Goal: Task Accomplishment & Management: Manage account settings

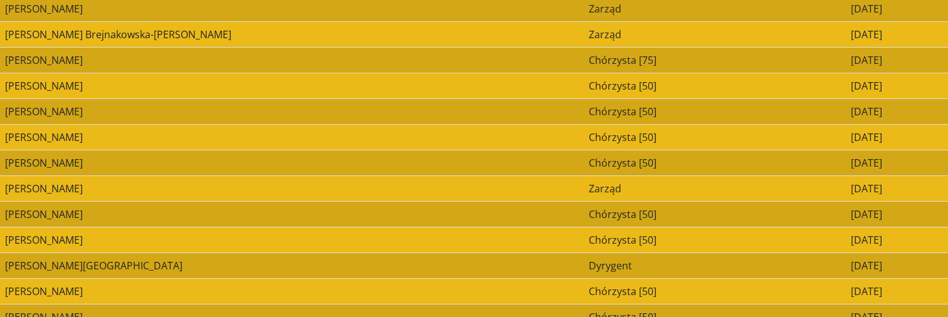
scroll to position [172, 0]
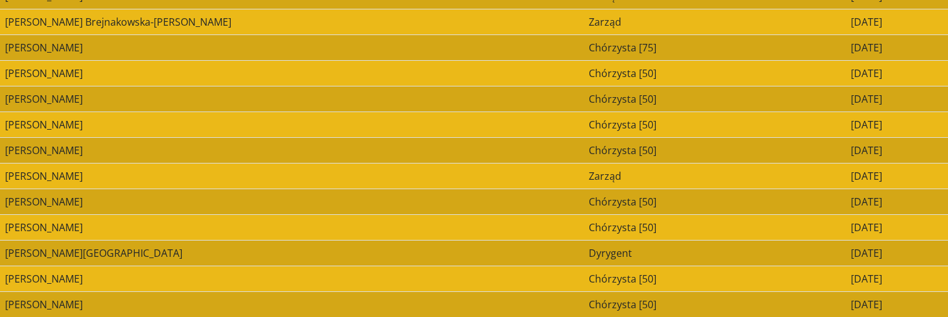
click at [189, 136] on td "[PERSON_NAME]" at bounding box center [291, 125] width 583 height 26
select select "**********"
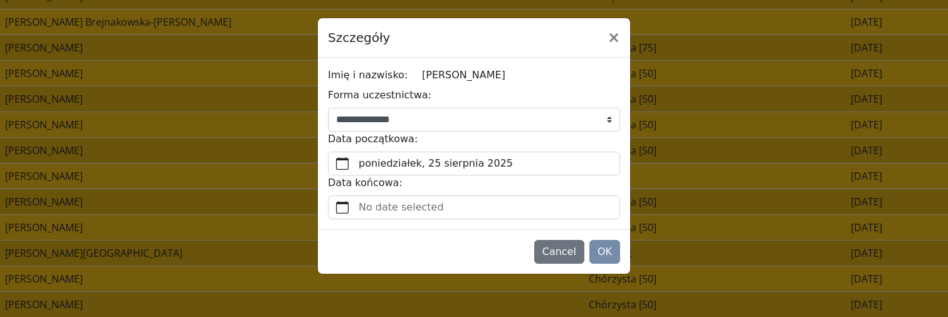
select select "**********"
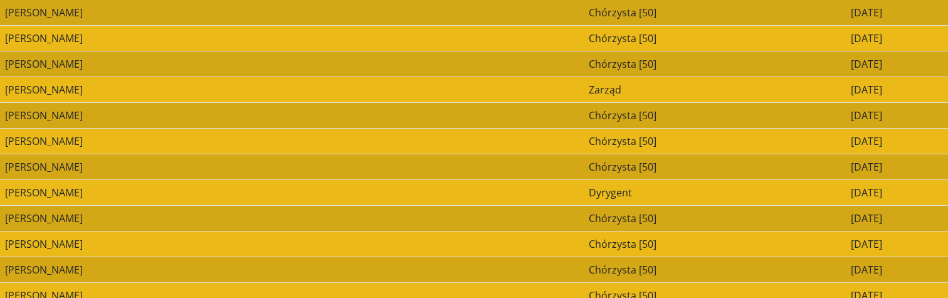
scroll to position [456, 0]
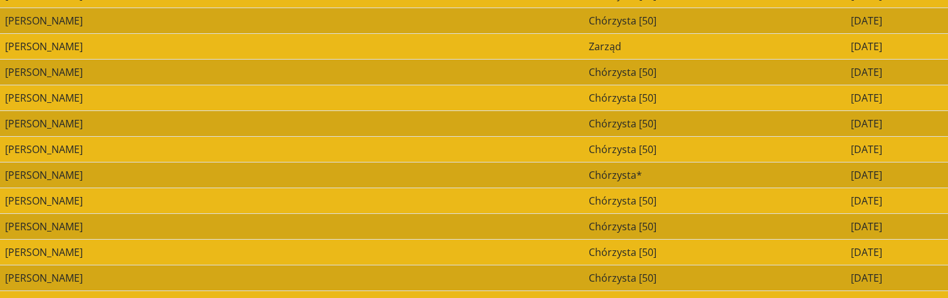
click at [397, 145] on td "[PERSON_NAME]" at bounding box center [291, 149] width 583 height 26
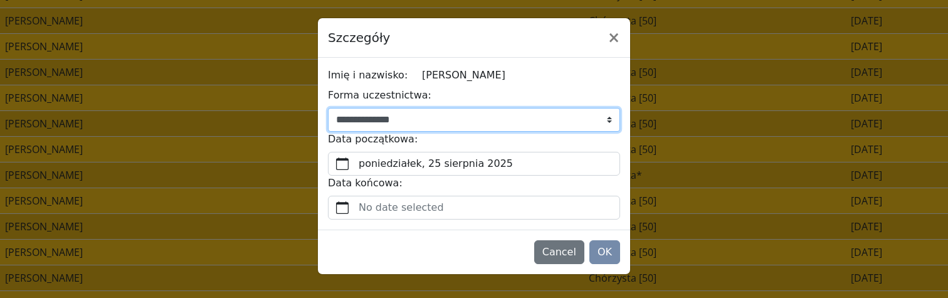
select select "**********"
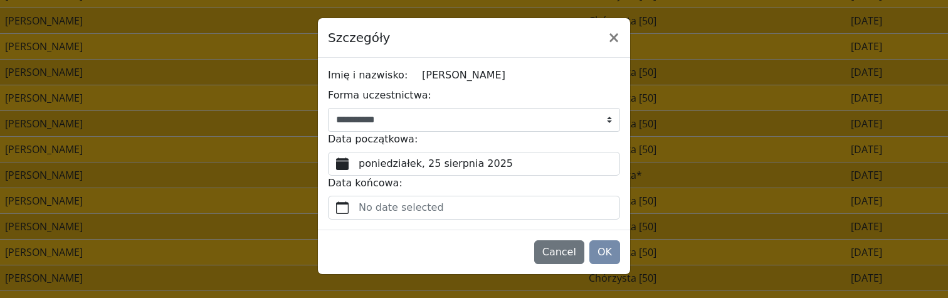
click at [444, 163] on label "poniedziałek, 25 sierpnia 2025" at bounding box center [487, 163] width 263 height 23
click at [356, 163] on button "poniedziałek, 25 sierpnia 2025" at bounding box center [342, 163] width 28 height 23
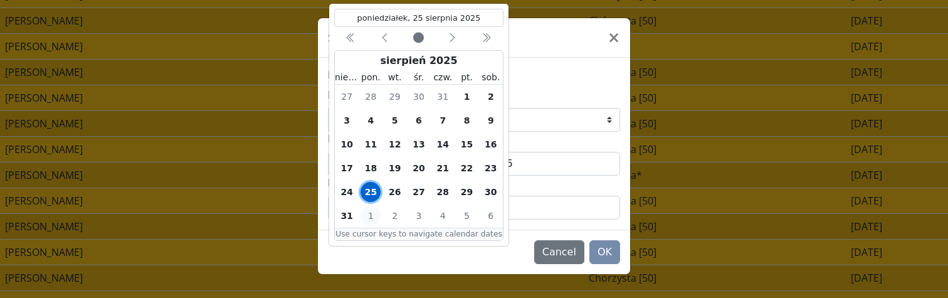
click at [372, 211] on span "1" at bounding box center [370, 216] width 20 height 20
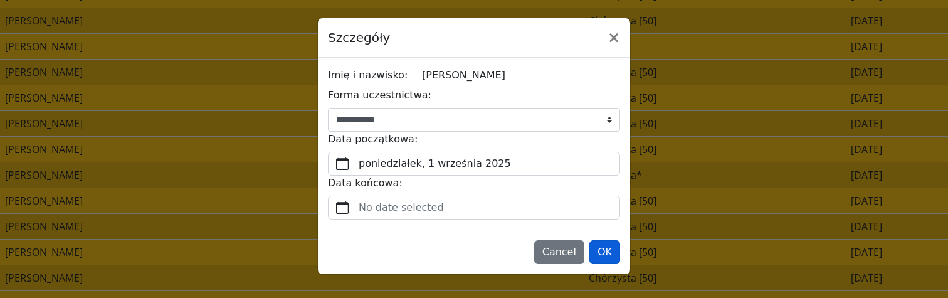
click at [607, 252] on button "OK" at bounding box center [604, 252] width 31 height 24
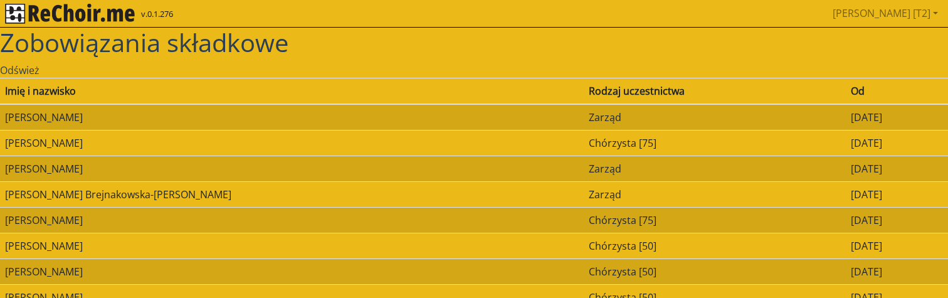
scroll to position [-1, 0]
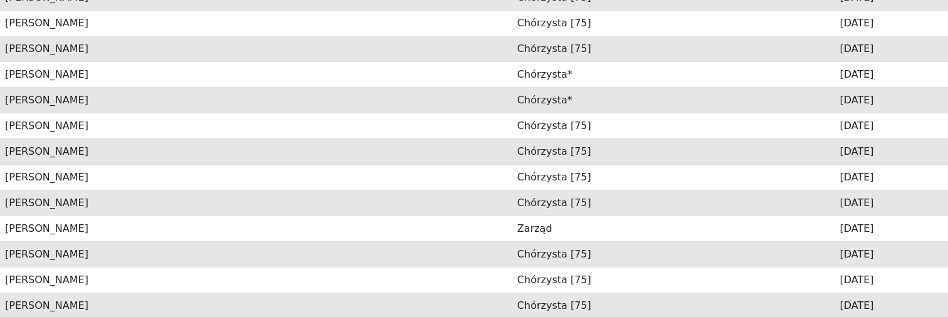
scroll to position [526, 0]
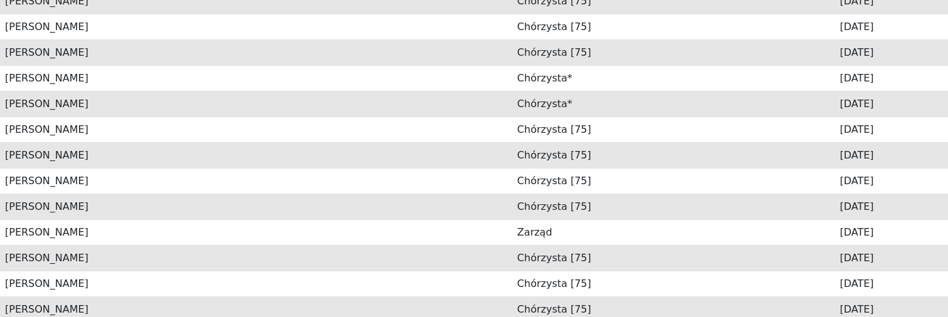
click at [276, 183] on td "[PERSON_NAME]" at bounding box center [256, 181] width 512 height 26
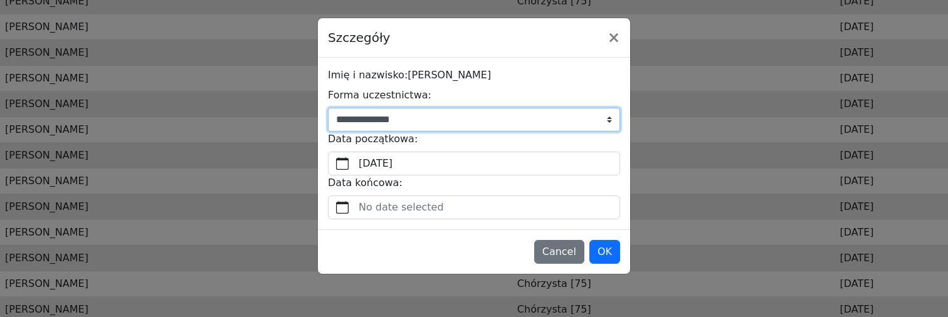
select select "**********"
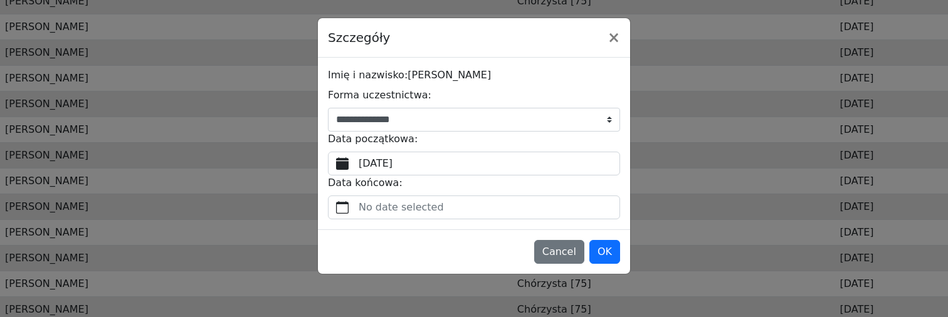
click at [399, 166] on label "[DATE]" at bounding box center [487, 163] width 263 height 23
click at [356, 166] on button "[DATE]" at bounding box center [342, 163] width 28 height 23
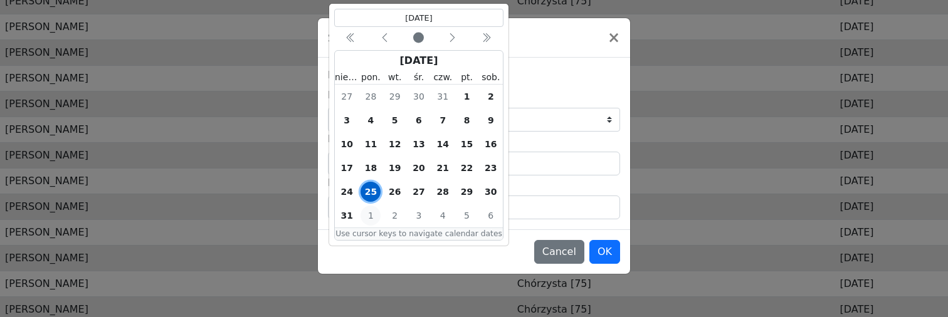
click at [369, 219] on span "1" at bounding box center [370, 216] width 20 height 20
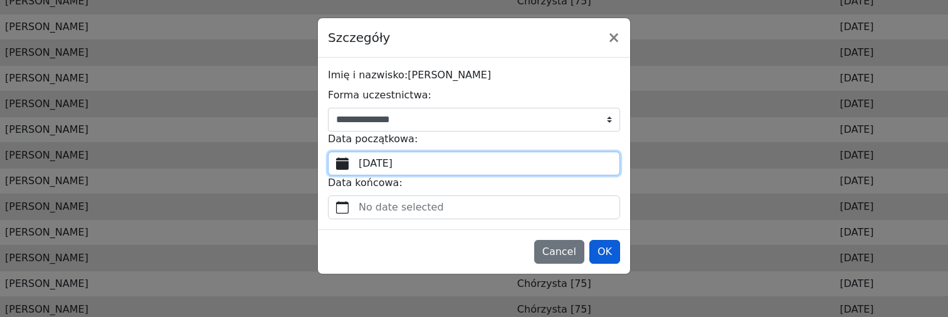
click at [602, 249] on button "OK" at bounding box center [604, 252] width 31 height 24
select select "**********"
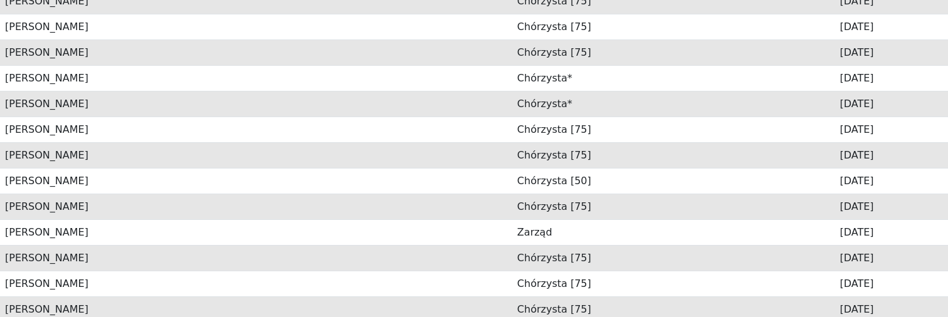
click at [394, 129] on td "[PERSON_NAME]" at bounding box center [256, 130] width 512 height 26
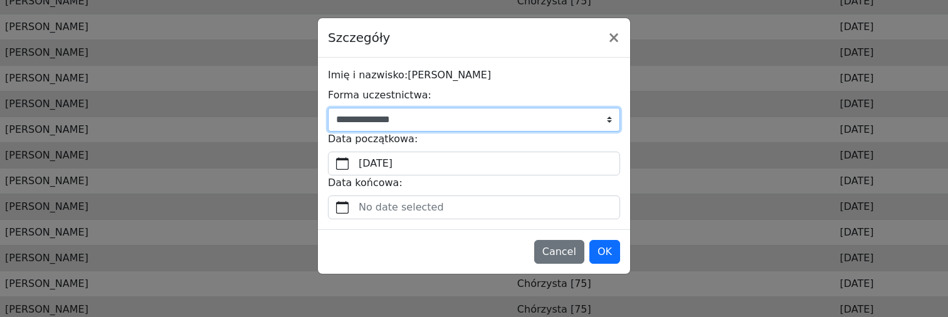
select select "**********"
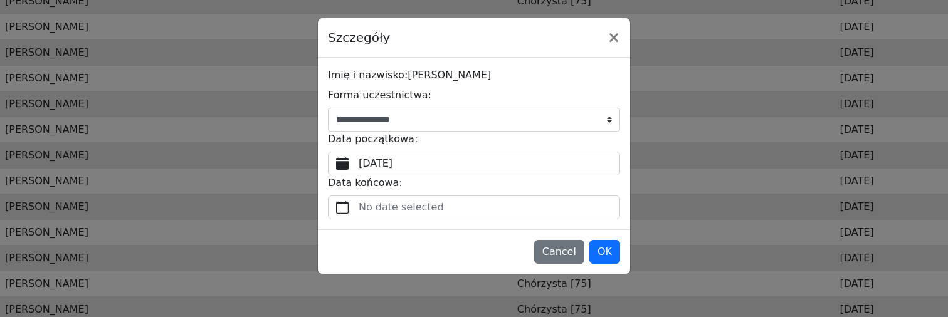
click at [421, 159] on label "poniedziałek, 25 sierpnia 2025" at bounding box center [487, 163] width 263 height 23
click at [356, 159] on button "poniedziałek, 25 sierpnia 2025" at bounding box center [342, 163] width 28 height 23
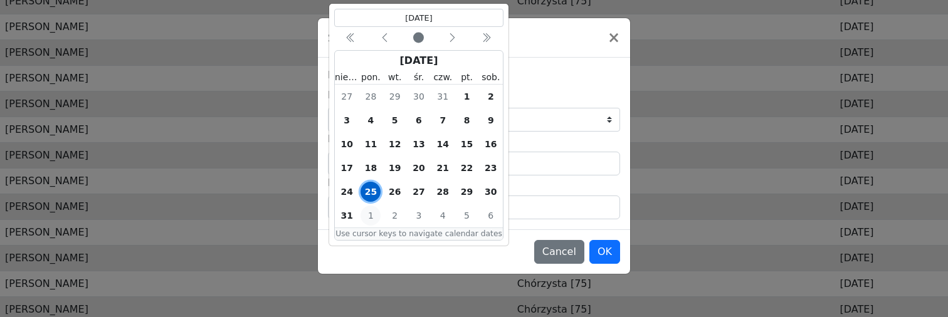
click at [373, 214] on span "1" at bounding box center [370, 216] width 20 height 20
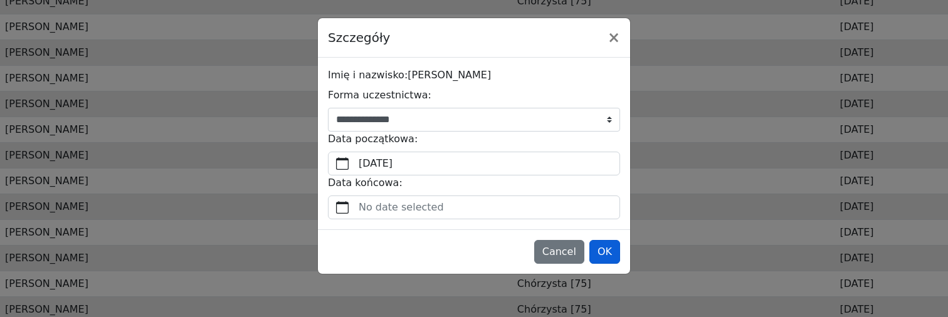
click at [599, 253] on button "OK" at bounding box center [604, 252] width 31 height 24
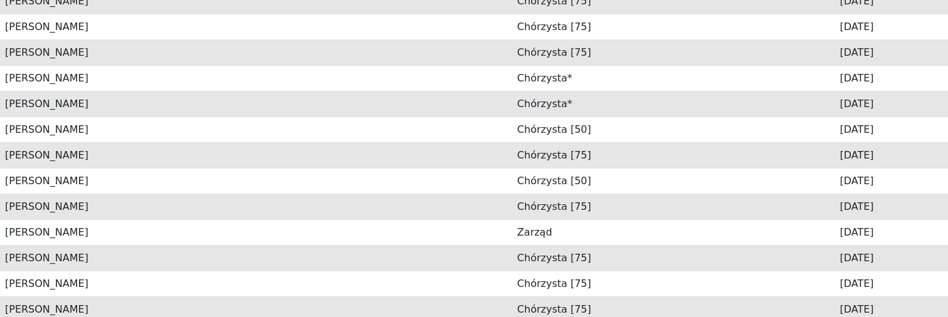
click at [428, 280] on td "[PERSON_NAME]" at bounding box center [256, 284] width 512 height 26
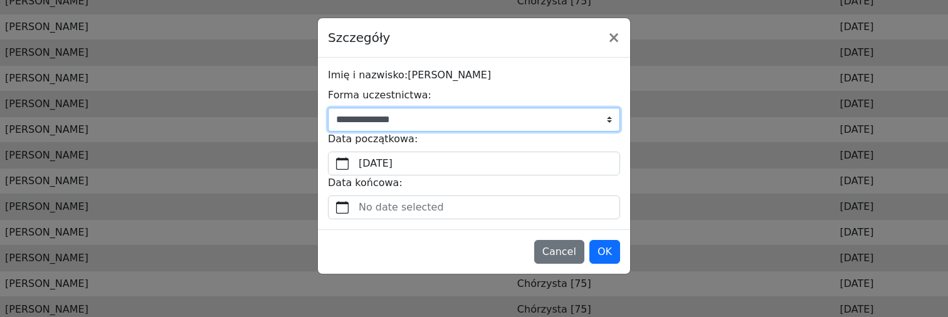
select select "**********"
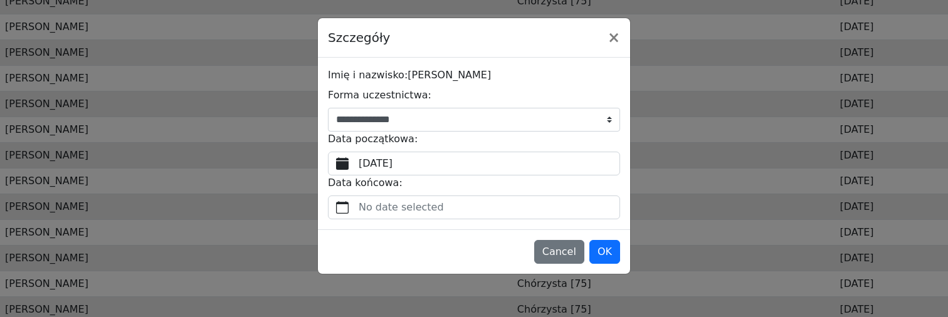
click at [442, 165] on label "poniedziałek, 25 sierpnia 2025" at bounding box center [487, 163] width 263 height 23
click at [356, 165] on button "poniedziałek, 25 sierpnia 2025" at bounding box center [342, 163] width 28 height 23
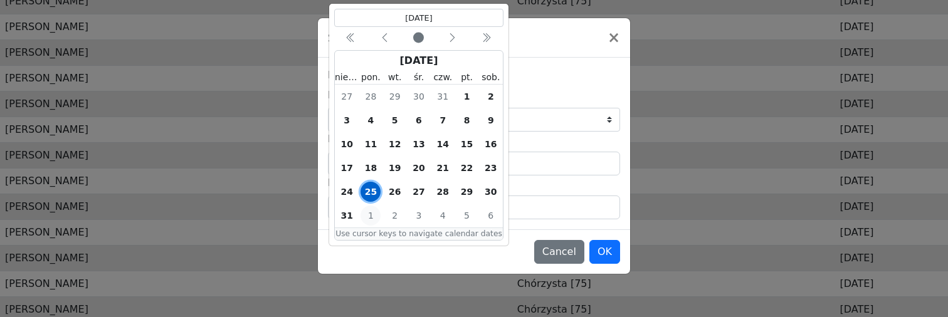
click at [369, 211] on span "1" at bounding box center [370, 216] width 20 height 20
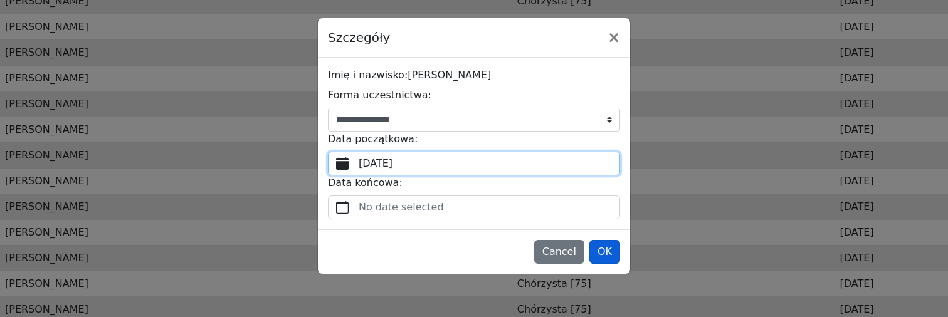
click at [609, 249] on button "OK" at bounding box center [604, 252] width 31 height 24
select select "**********"
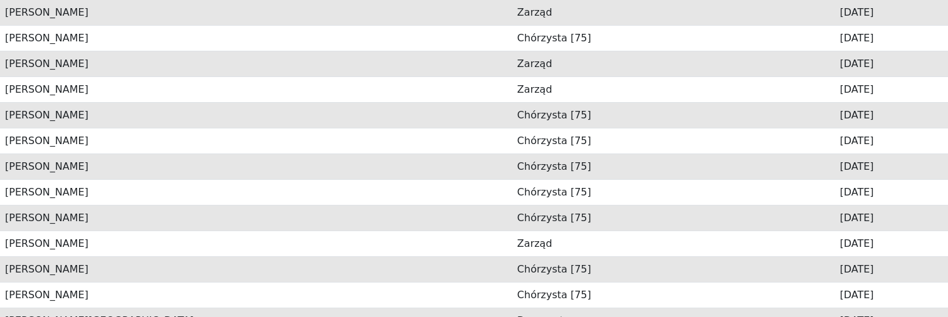
scroll to position [124, 0]
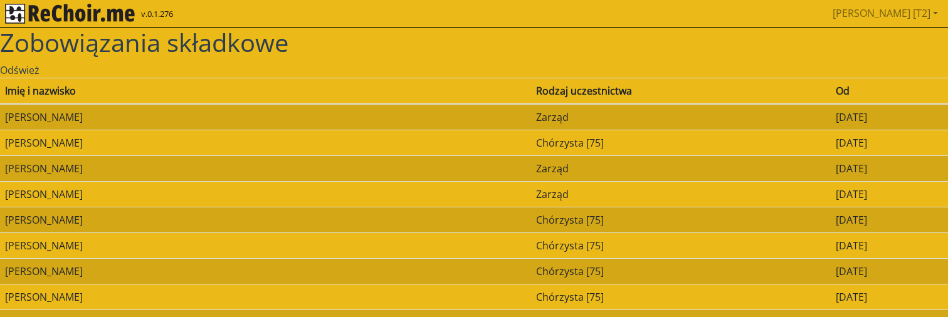
click at [112, 16] on img "rekłajer mi" at bounding box center [70, 14] width 130 height 20
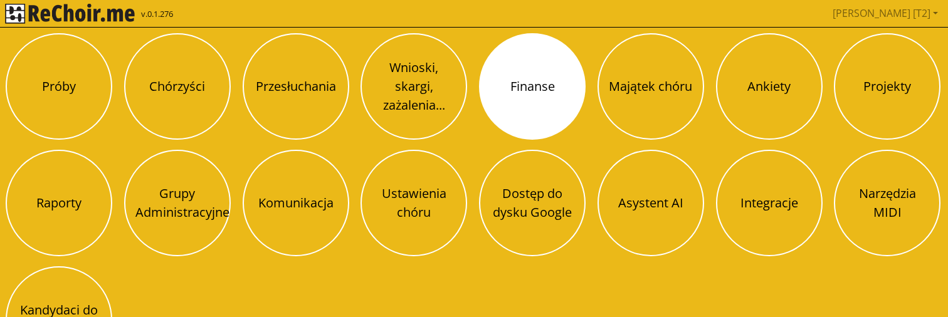
click at [500, 112] on button "Finanse" at bounding box center [532, 86] width 107 height 107
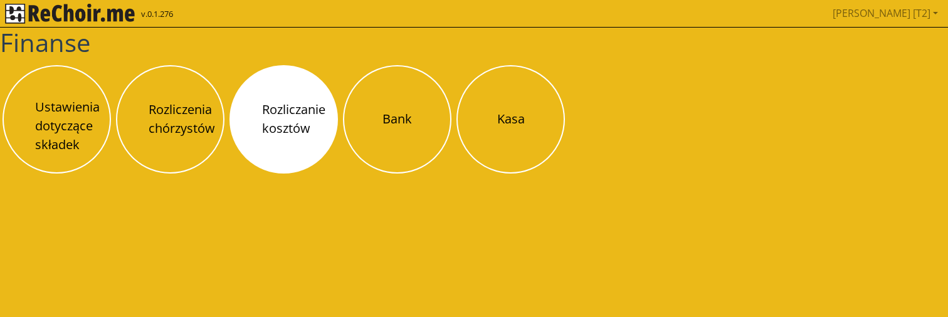
click at [274, 126] on button "Rozliczanie kosztów" at bounding box center [283, 119] width 108 height 108
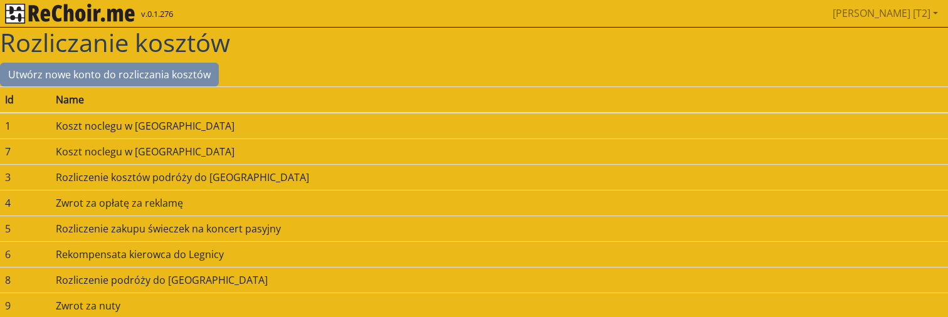
click at [135, 23] on nav "v.0.1.276 Piotr [T2] Pobierz link do kalendarza Wyloguj" at bounding box center [474, 14] width 948 height 28
click at [126, 16] on img "rekłajer mi" at bounding box center [70, 14] width 130 height 20
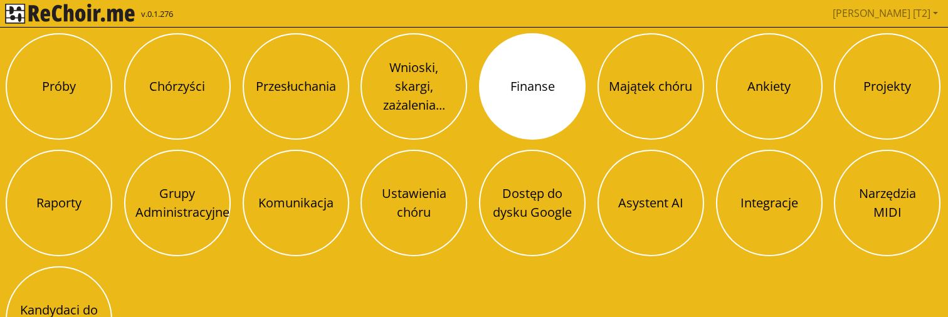
click at [534, 96] on button "Finanse" at bounding box center [532, 86] width 107 height 107
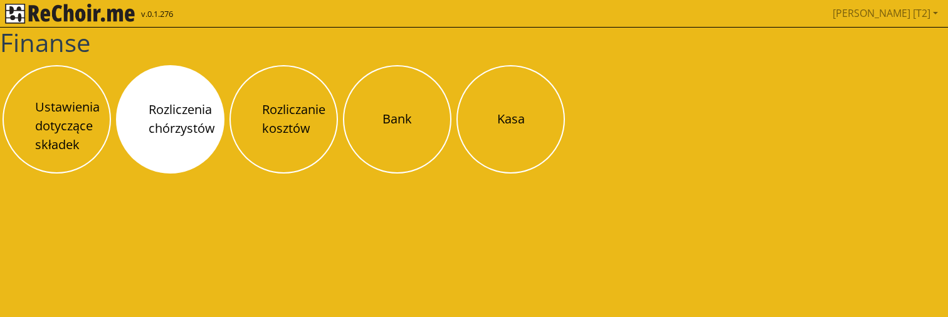
click at [213, 110] on button "Rozliczenia chórzystów" at bounding box center [170, 119] width 108 height 108
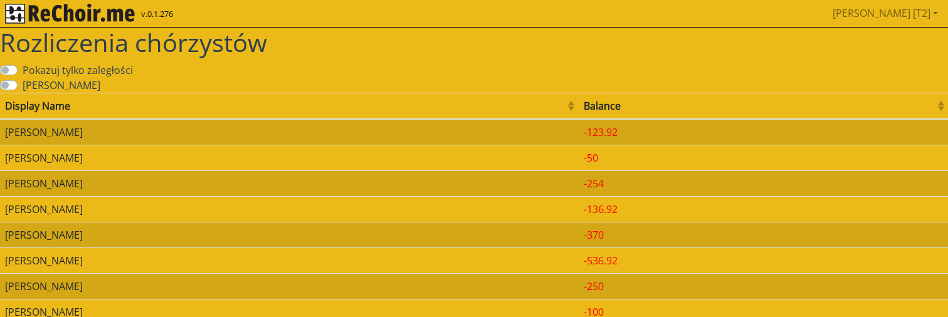
click at [675, 102] on div "Balance" at bounding box center [758, 105] width 350 height 15
click at [87, 86] on label "Pokazuj archiwalne" at bounding box center [62, 85] width 78 height 15
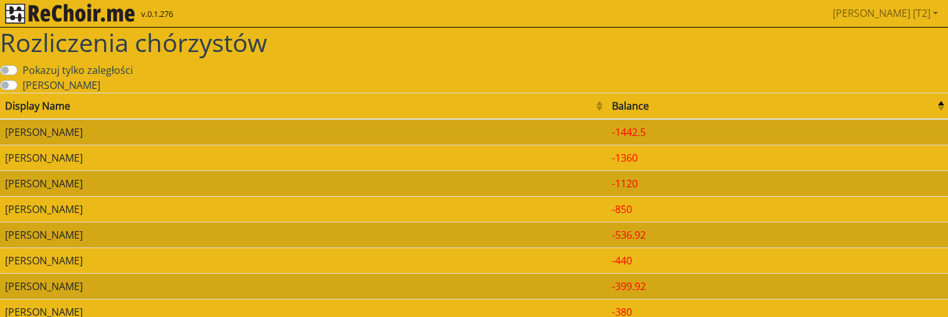
click at [286, 214] on td "Mateusz Mazurkiewicz" at bounding box center [303, 209] width 607 height 26
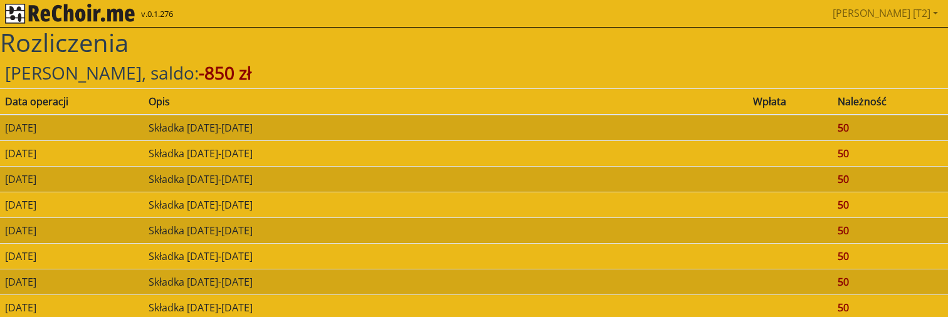
click at [117, 11] on img "rekłajer mi" at bounding box center [70, 14] width 130 height 20
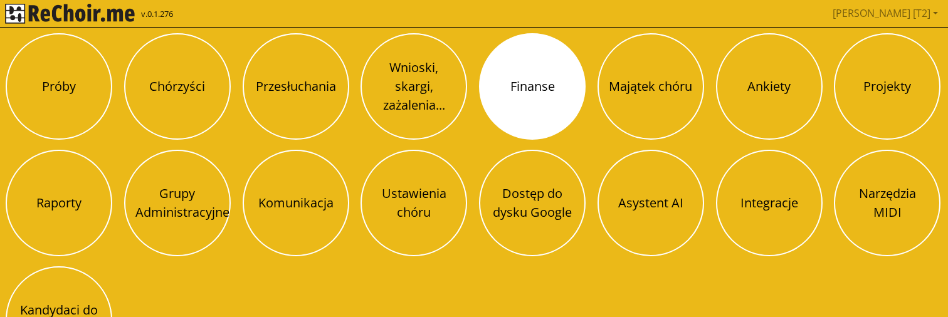
click at [516, 81] on button "Finanse" at bounding box center [532, 86] width 107 height 107
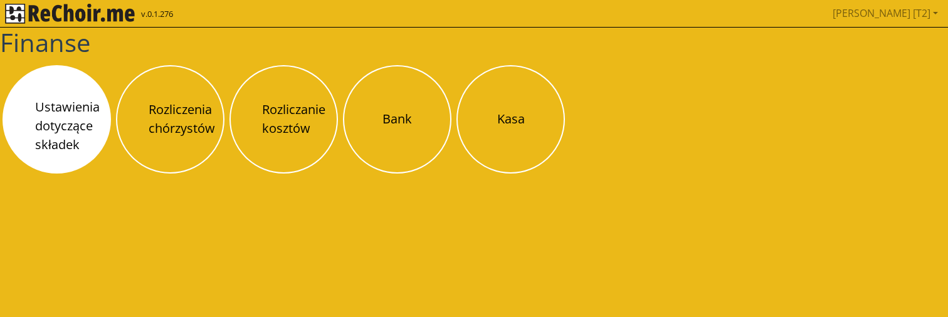
click at [58, 128] on button "Ustawienia dotyczące składek" at bounding box center [57, 119] width 108 height 108
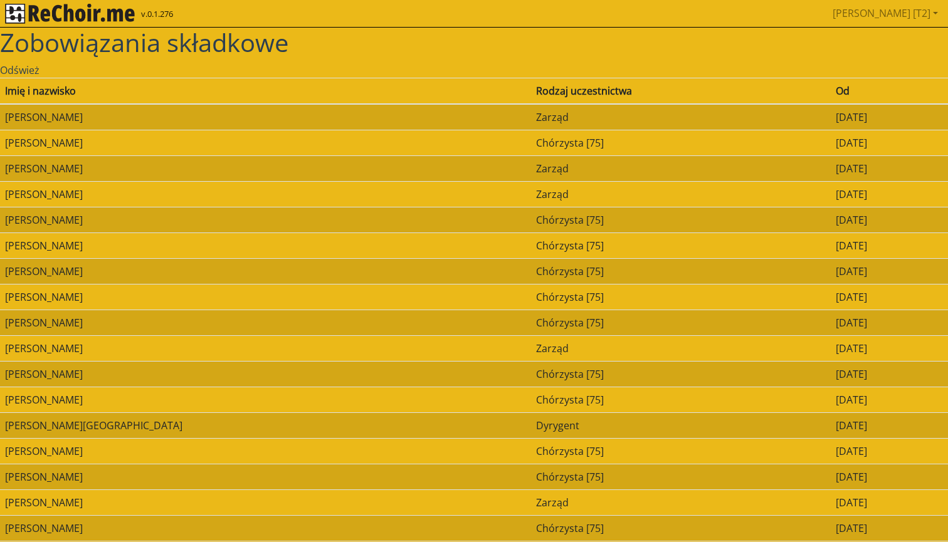
click at [119, 15] on img "rekłajer mi" at bounding box center [70, 14] width 130 height 20
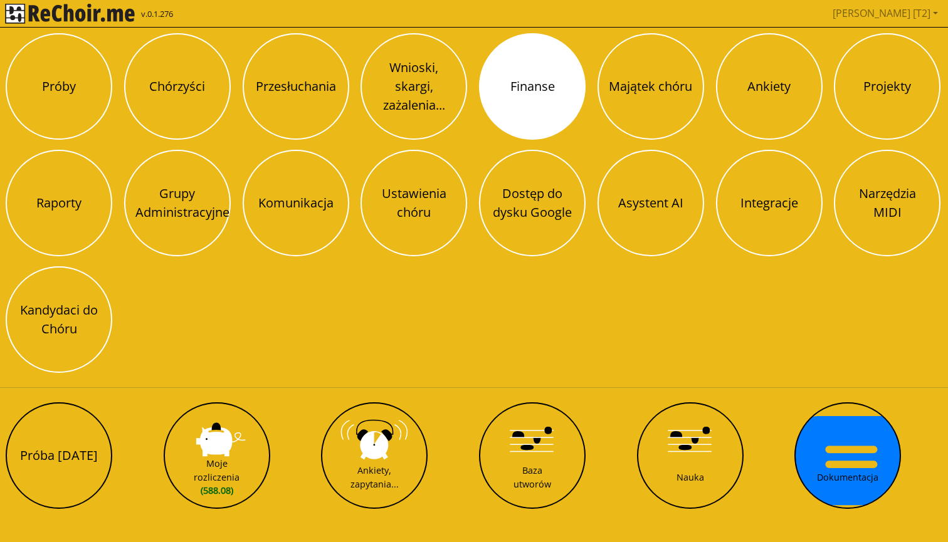
click at [507, 86] on button "Finanse" at bounding box center [532, 86] width 107 height 107
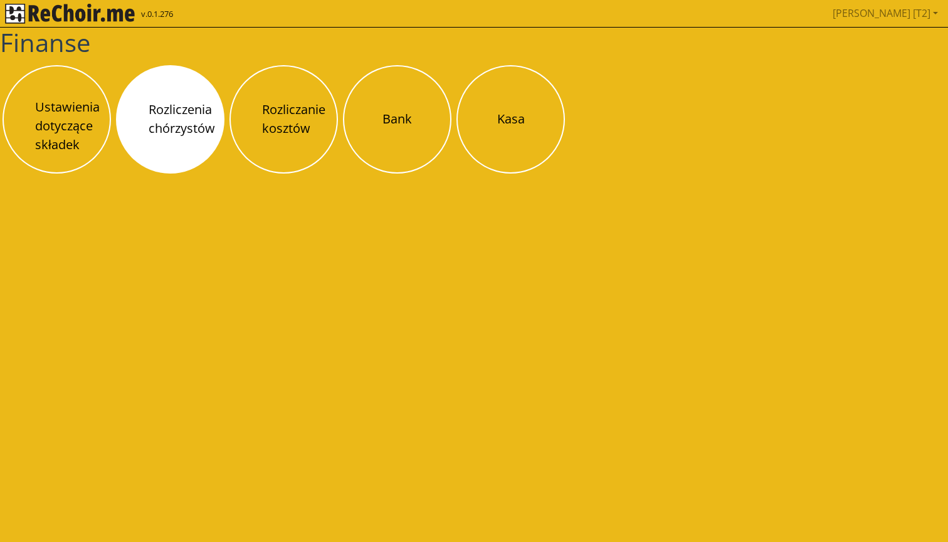
click at [171, 122] on button "Rozliczenia chórzystów" at bounding box center [170, 119] width 108 height 108
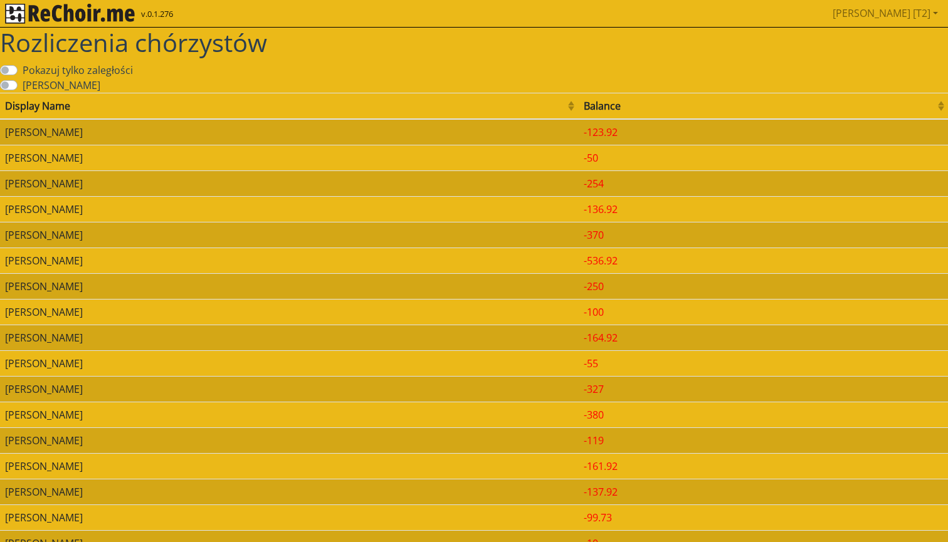
click at [75, 85] on label "Pokazuj archiwalne" at bounding box center [62, 85] width 78 height 15
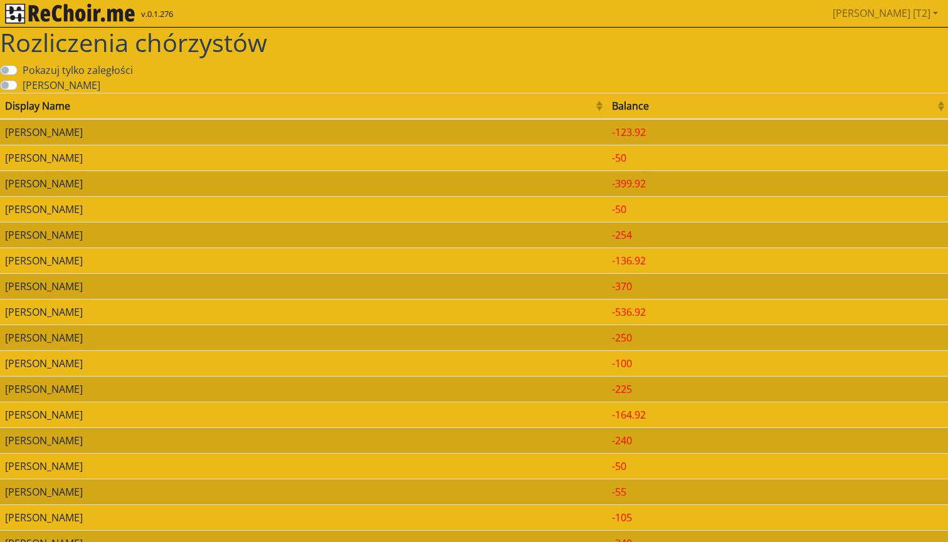
click at [726, 107] on div "Balance" at bounding box center [773, 105] width 322 height 15
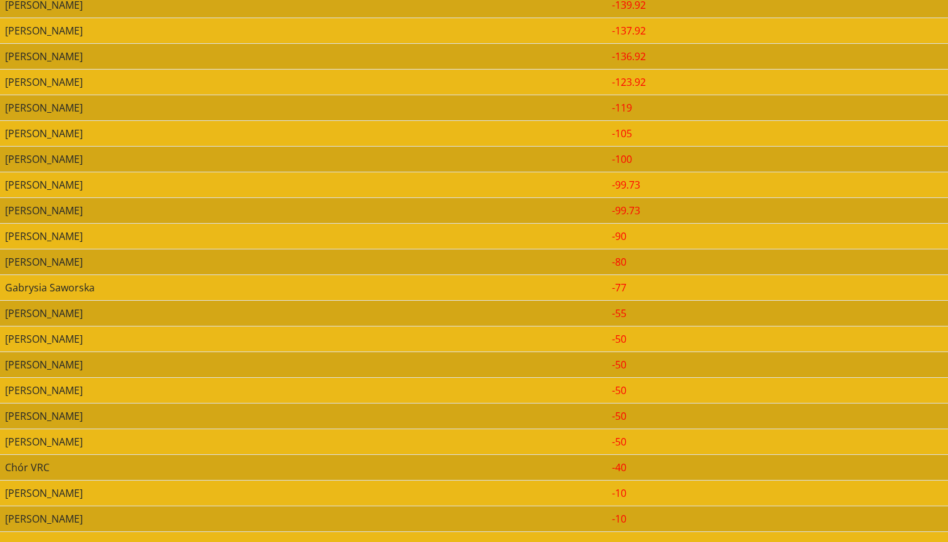
scroll to position [898, 0]
click at [306, 317] on td "Michał Rybak" at bounding box center [303, 416] width 607 height 26
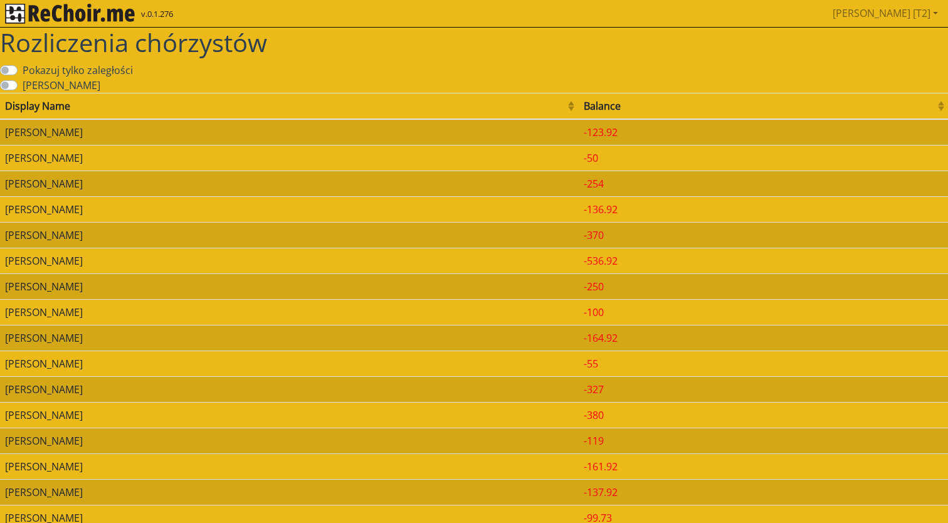
click at [41, 82] on label "Pokazuj archiwalne" at bounding box center [62, 85] width 78 height 15
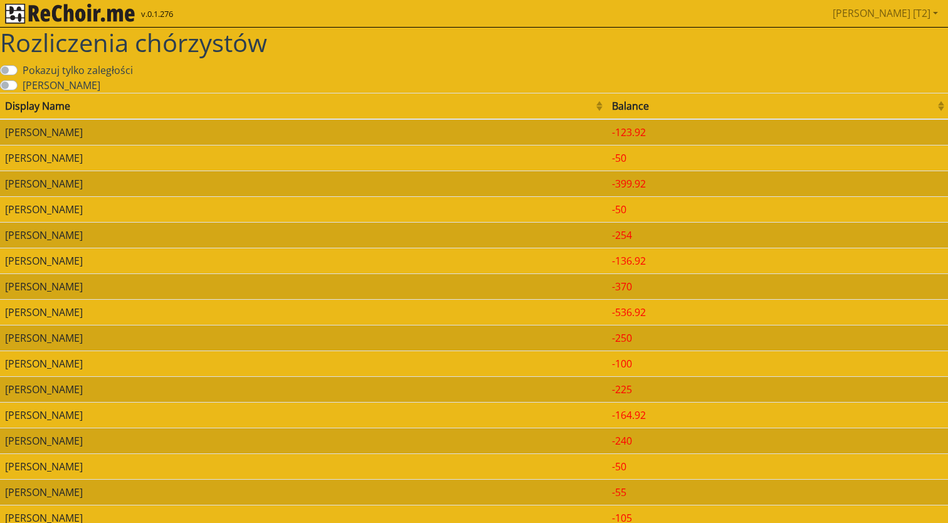
scroll to position [667, 0]
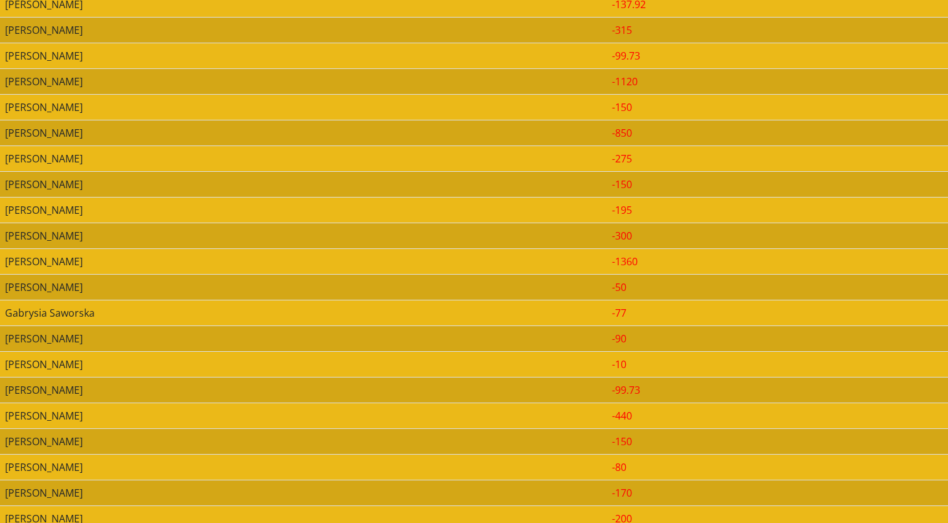
click at [104, 259] on td "Agnieszka Rasmus" at bounding box center [303, 261] width 607 height 26
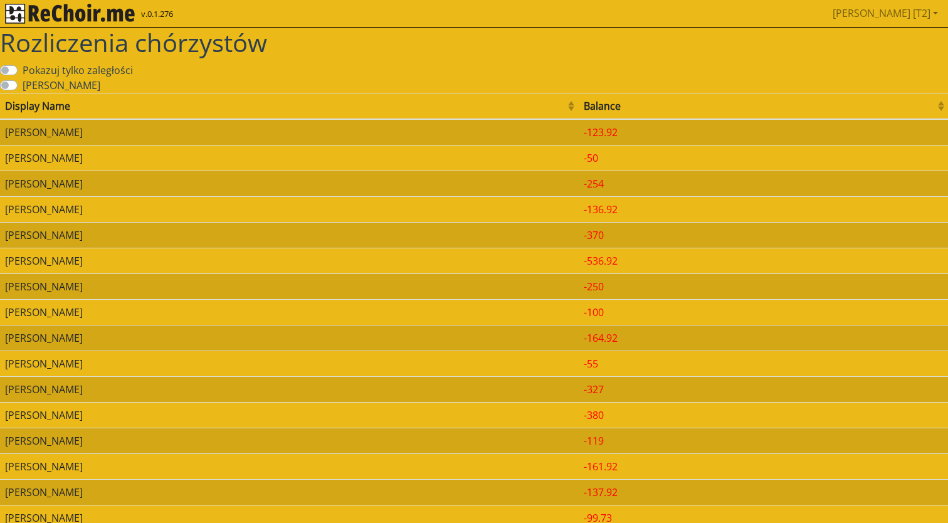
click at [76, 86] on label "Pokazuj archiwalne" at bounding box center [62, 85] width 78 height 15
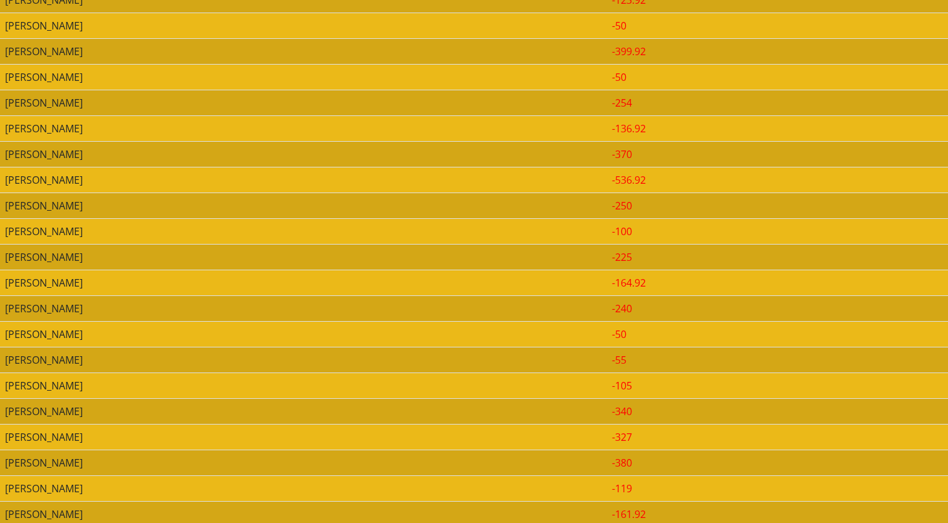
scroll to position [3, 0]
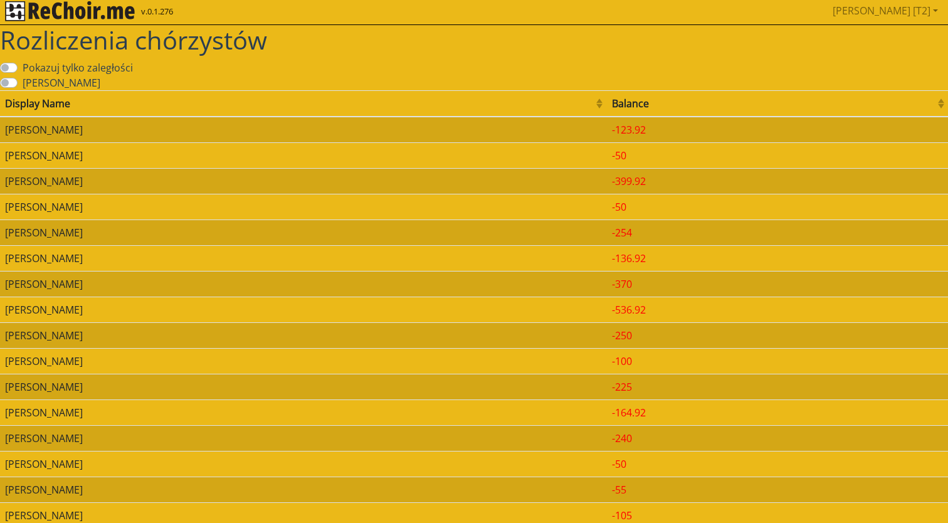
click at [85, 65] on label "Pokazuj tylko zaległości" at bounding box center [78, 67] width 110 height 15
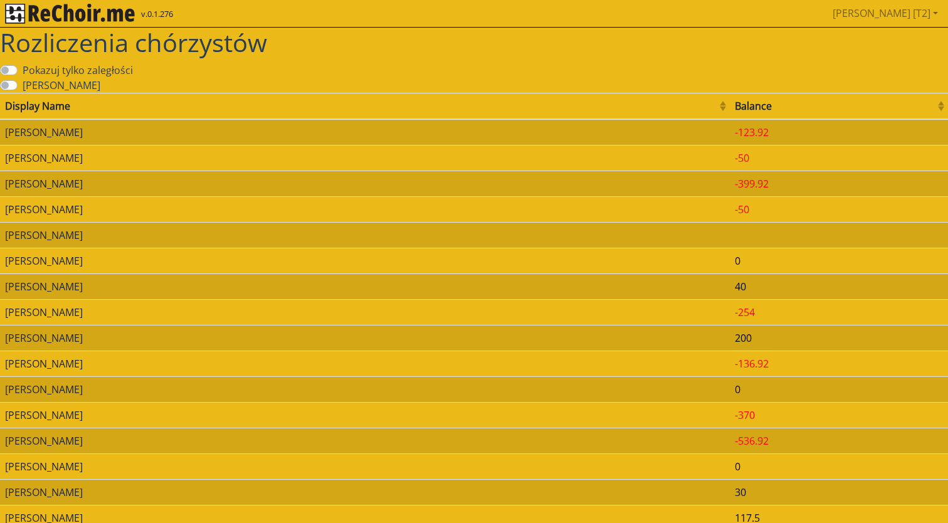
scroll to position [0, 0]
click at [118, 22] on img "rekłajer mi" at bounding box center [70, 14] width 130 height 20
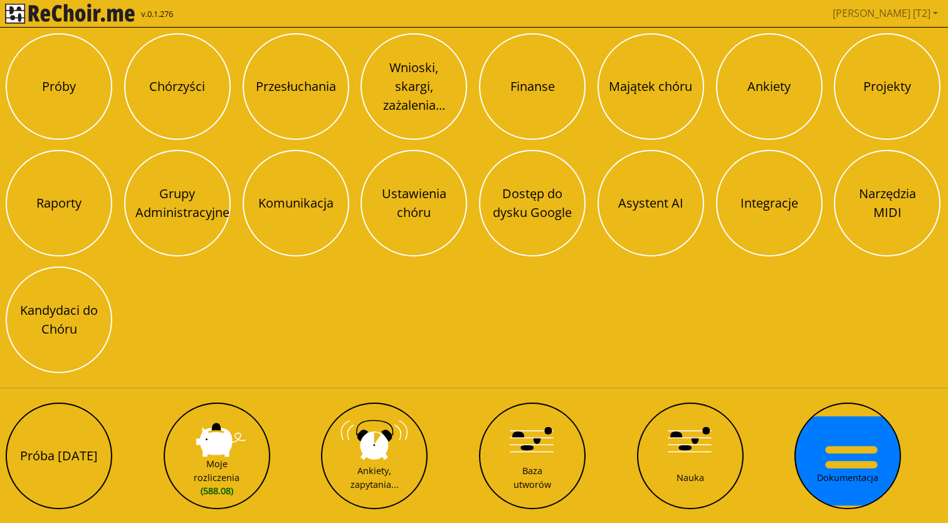
click at [97, 14] on img "rekłajer mi" at bounding box center [70, 14] width 130 height 20
click at [97, 16] on img "rekłajer mi" at bounding box center [70, 14] width 130 height 20
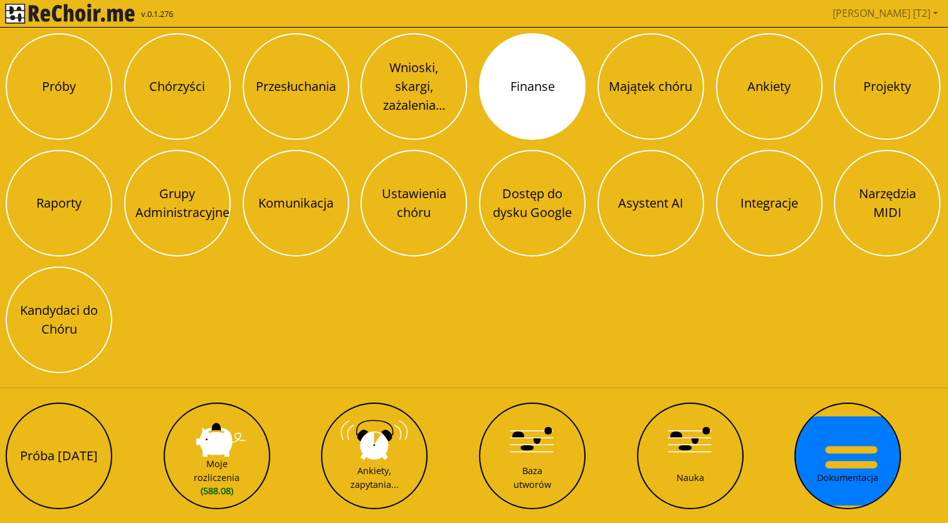
click at [521, 83] on button "Finanse" at bounding box center [532, 86] width 107 height 107
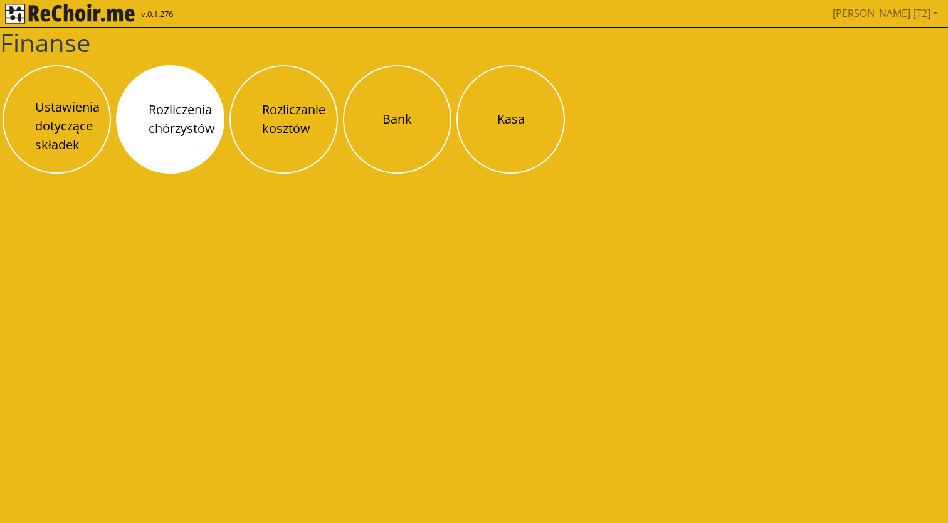
click at [202, 112] on button "Rozliczenia chórzystów" at bounding box center [170, 119] width 108 height 108
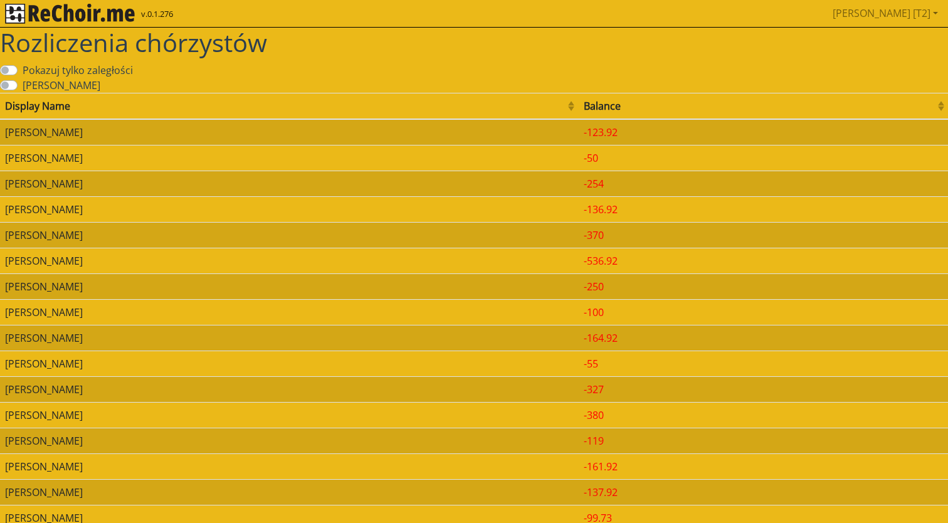
click at [58, 85] on label "Pokazuj archiwalne" at bounding box center [62, 85] width 78 height 15
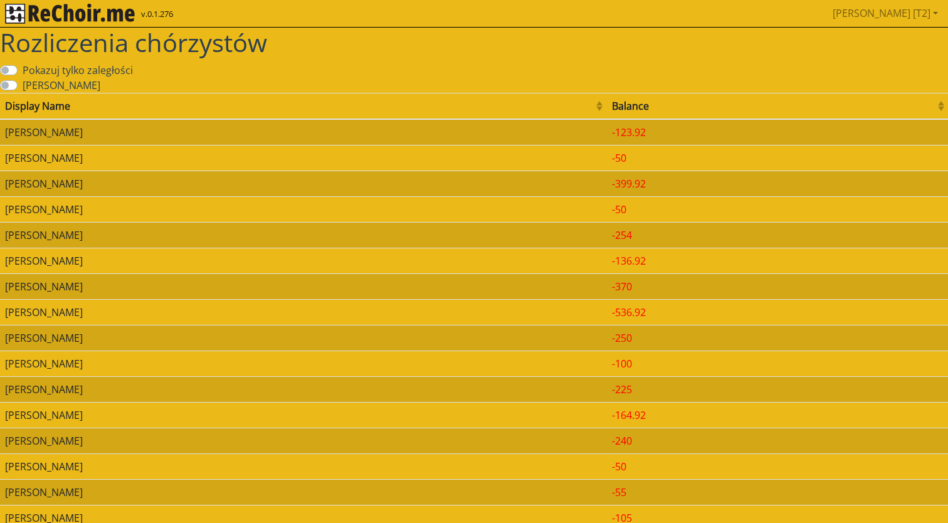
click at [105, 69] on label "Pokazuj tylko zaległości" at bounding box center [78, 70] width 110 height 15
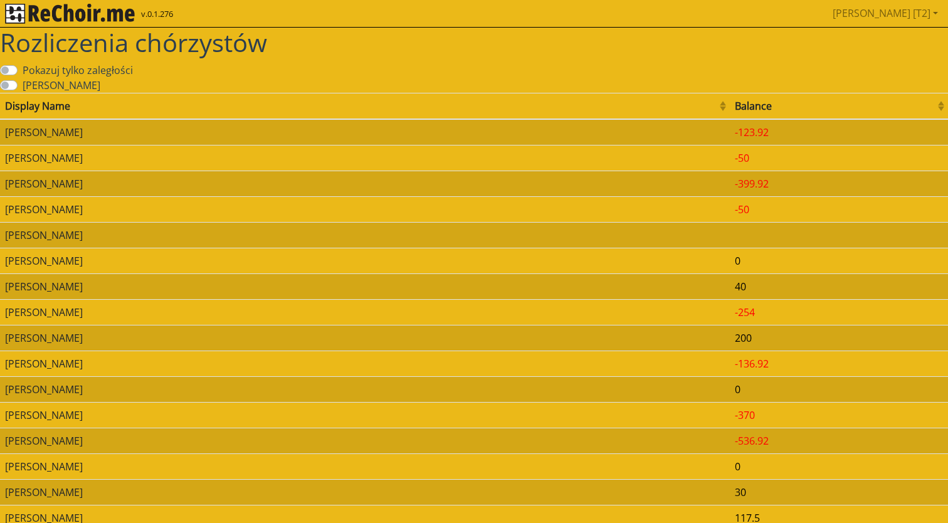
scroll to position [436, 0]
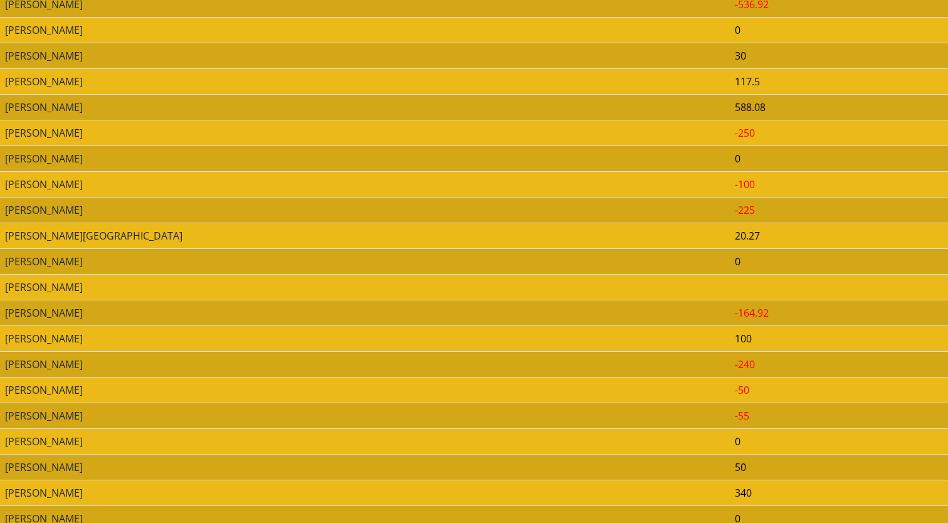
click at [366, 256] on td "Magdalena Figzał-Janikowska" at bounding box center [365, 261] width 730 height 26
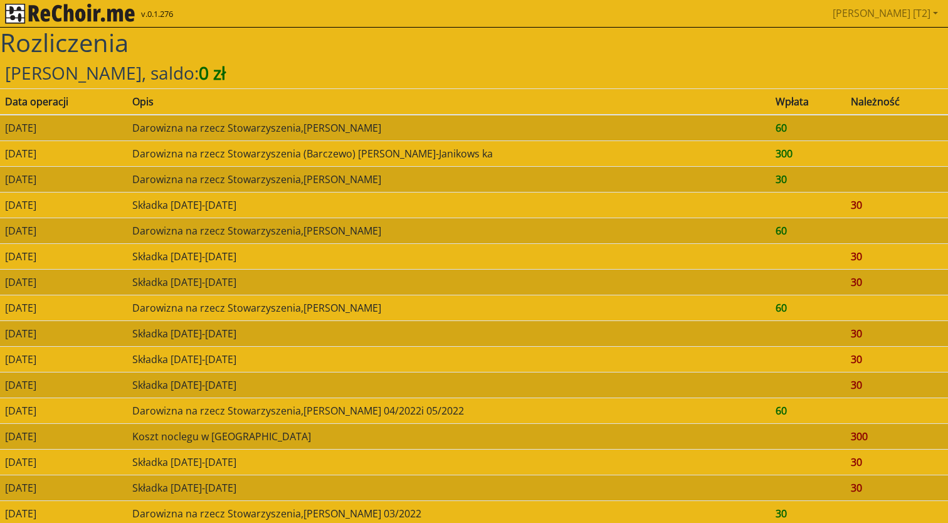
click at [127, 14] on img "rekłajer mi" at bounding box center [70, 14] width 130 height 20
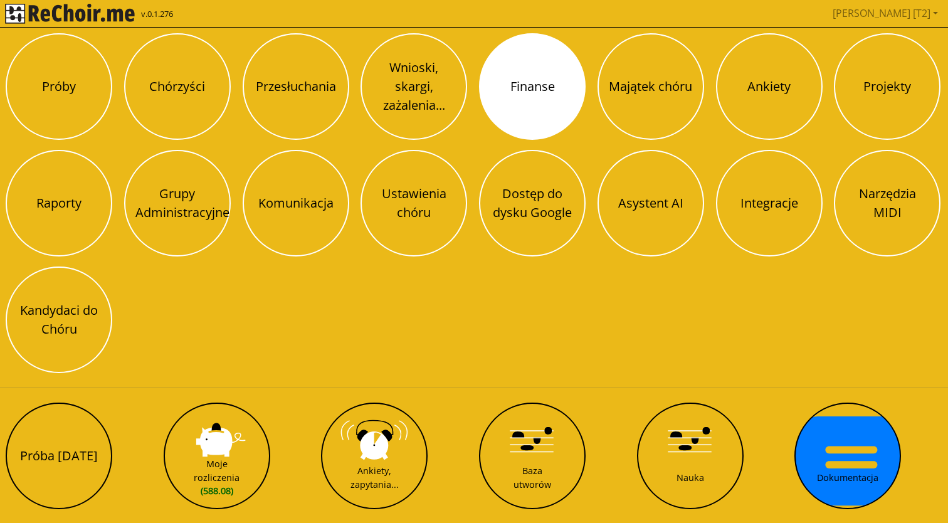
click at [493, 111] on button "Finanse" at bounding box center [532, 86] width 107 height 107
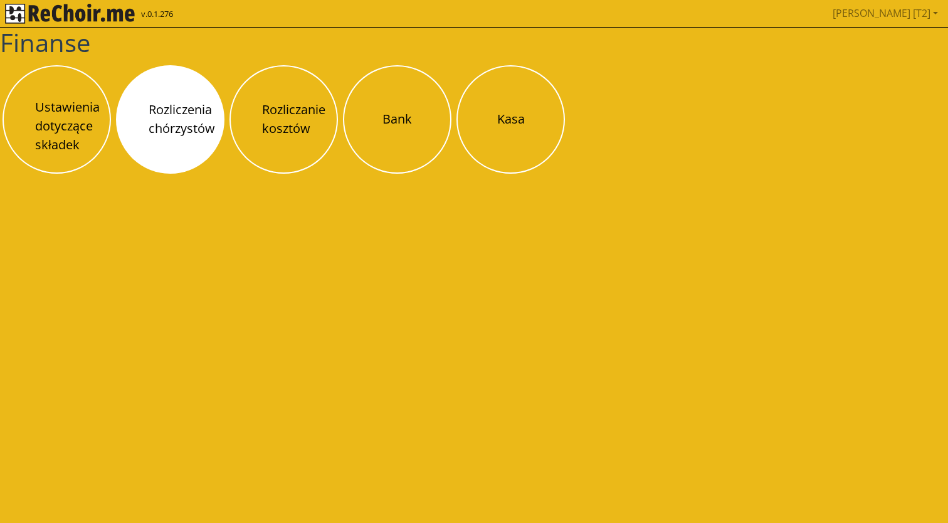
click at [178, 113] on button "Rozliczenia chórzystów" at bounding box center [170, 119] width 108 height 108
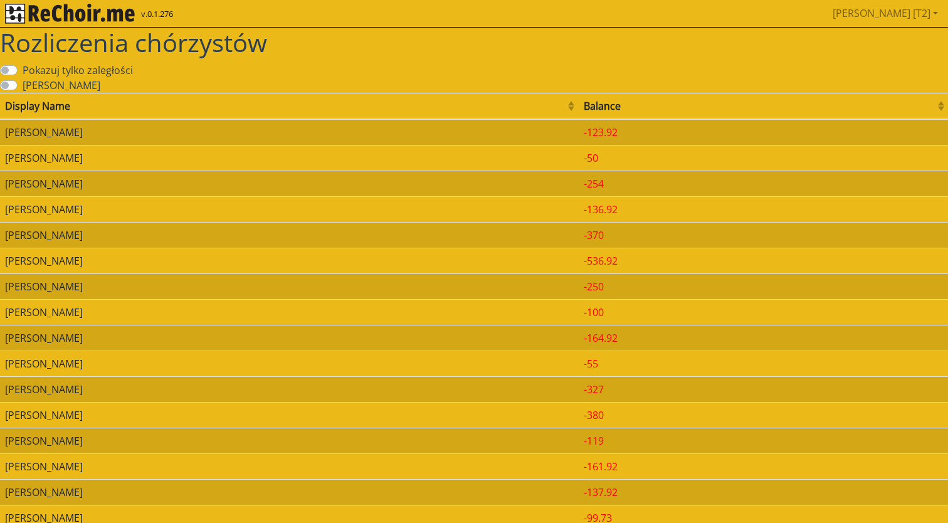
click at [95, 83] on label "Pokazuj archiwalne" at bounding box center [62, 85] width 78 height 15
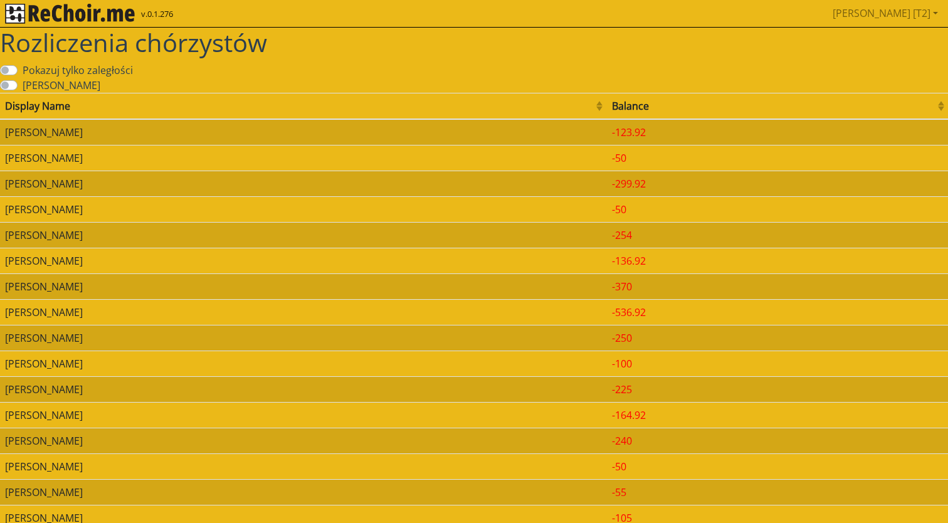
click at [118, 70] on label "Pokazuj tylko zaległości" at bounding box center [78, 70] width 110 height 15
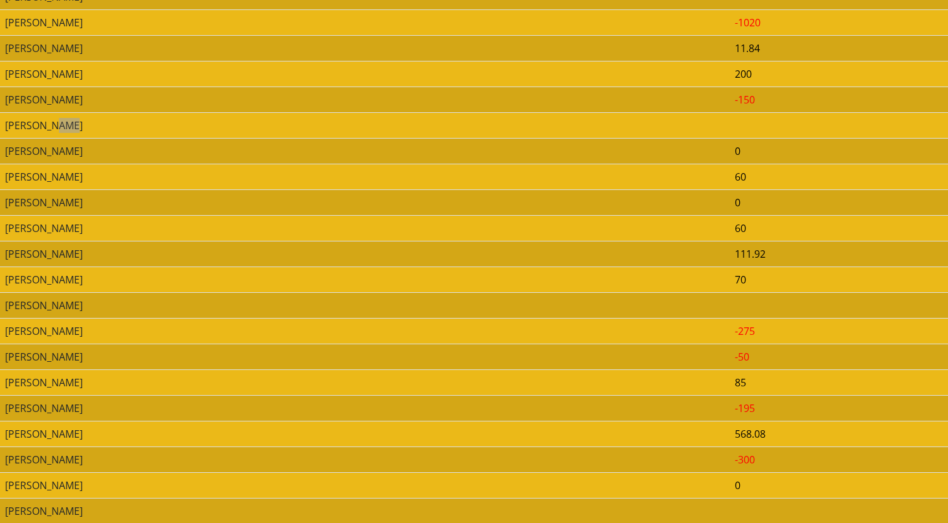
scroll to position [1626, 0]
click at [263, 317] on td "Agnieszka Nelec" at bounding box center [365, 330] width 730 height 26
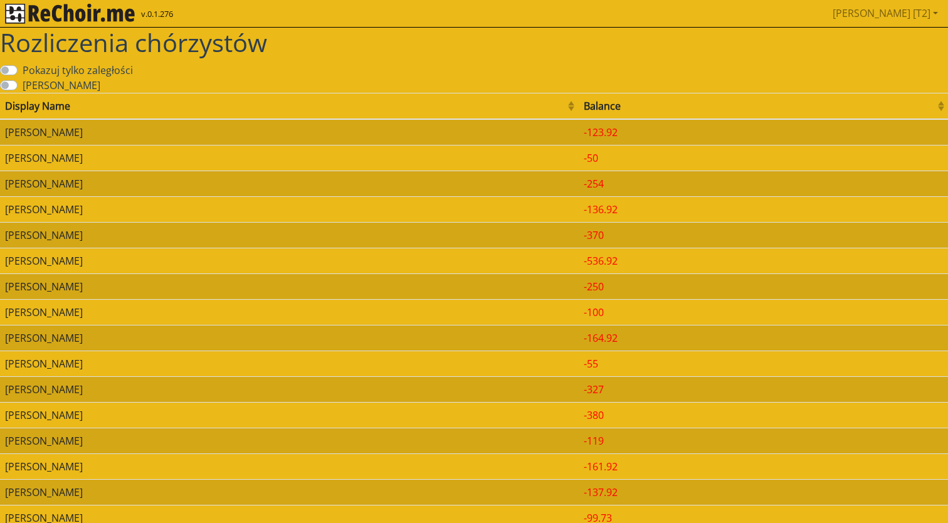
click at [73, 87] on label "Pokazuj archiwalne" at bounding box center [62, 85] width 78 height 15
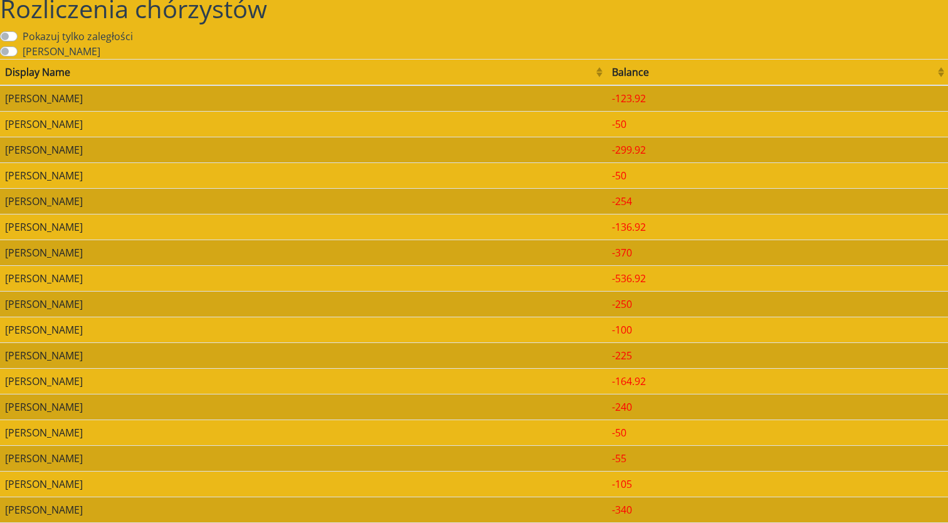
scroll to position [35, 0]
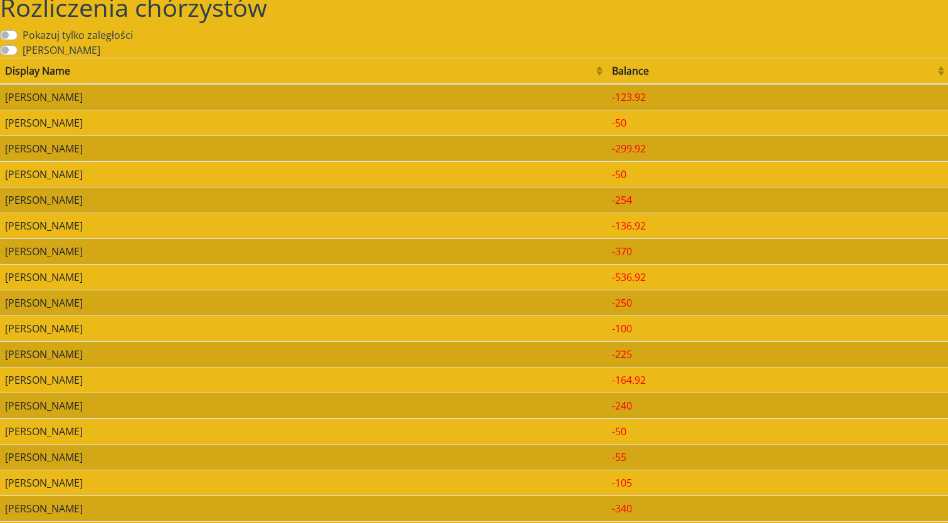
click at [163, 149] on td "Tomasz Balawender" at bounding box center [303, 148] width 607 height 26
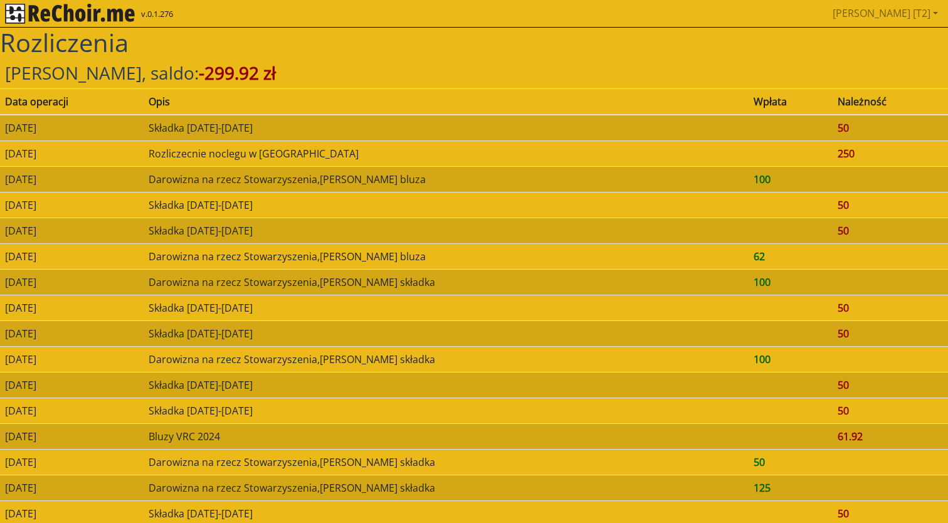
click at [78, 23] on img "rekłajer mi" at bounding box center [70, 14] width 130 height 20
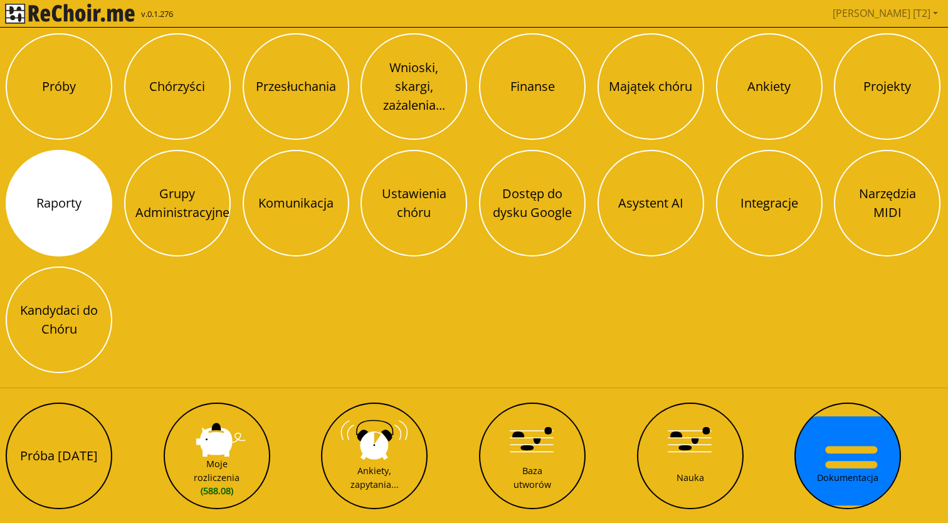
click at [87, 245] on button "Raporty" at bounding box center [59, 203] width 107 height 107
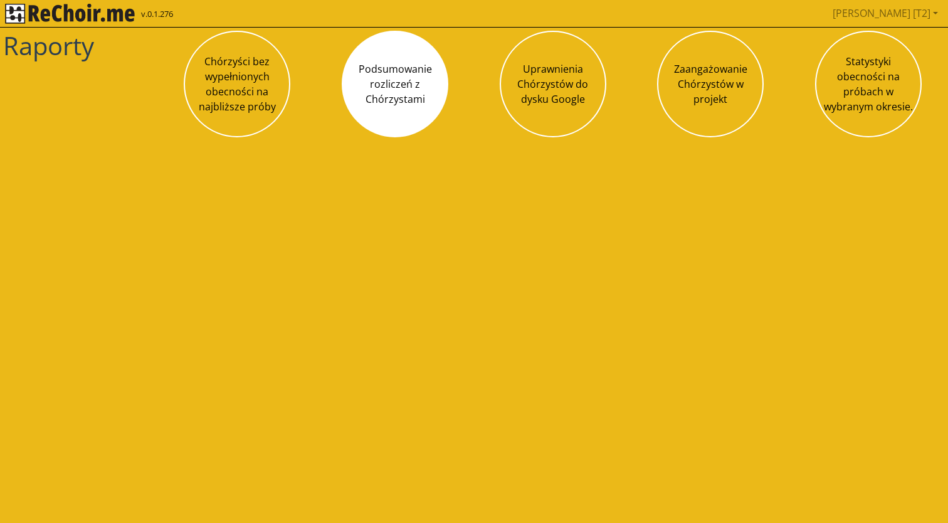
click at [385, 71] on button "Podsumowanie rozliczeń z Chórzystami" at bounding box center [395, 84] width 107 height 107
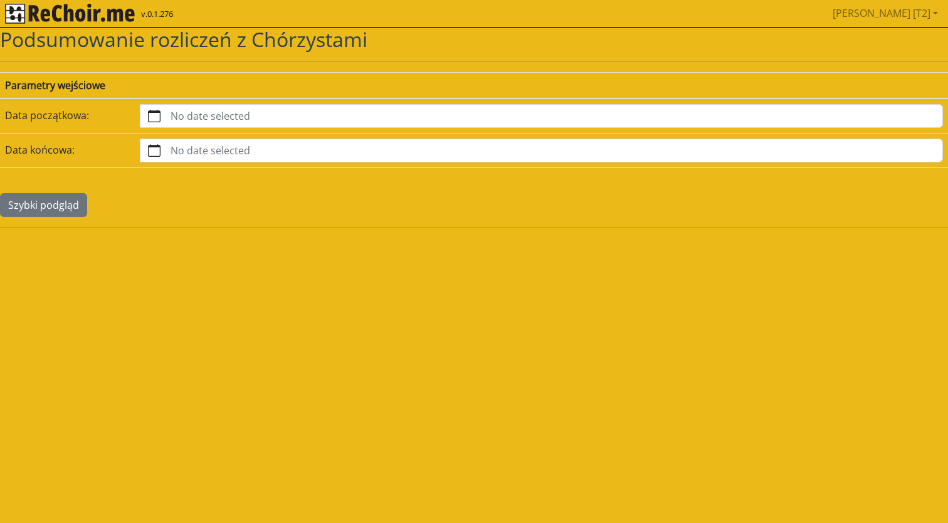
click at [93, 9] on img "rekłajer mi" at bounding box center [70, 14] width 130 height 20
